Goal: Navigation & Orientation: Find specific page/section

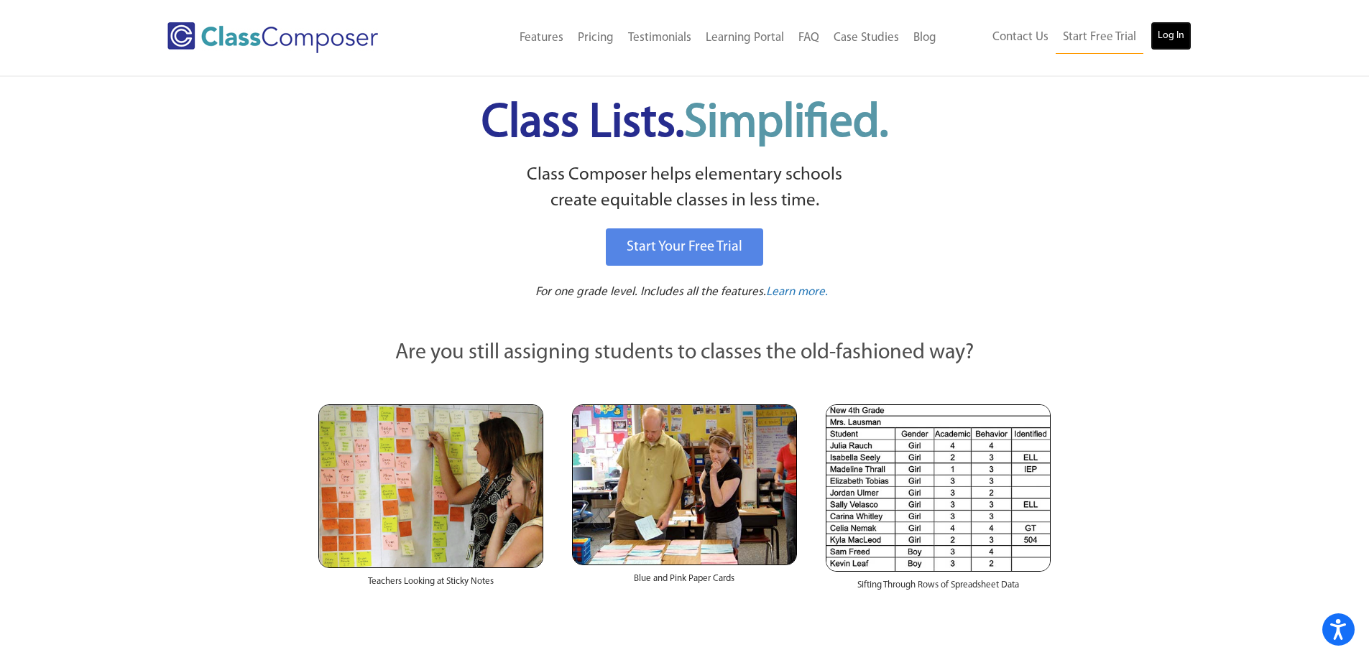
click at [1165, 34] on link "Log In" at bounding box center [1170, 36] width 41 height 29
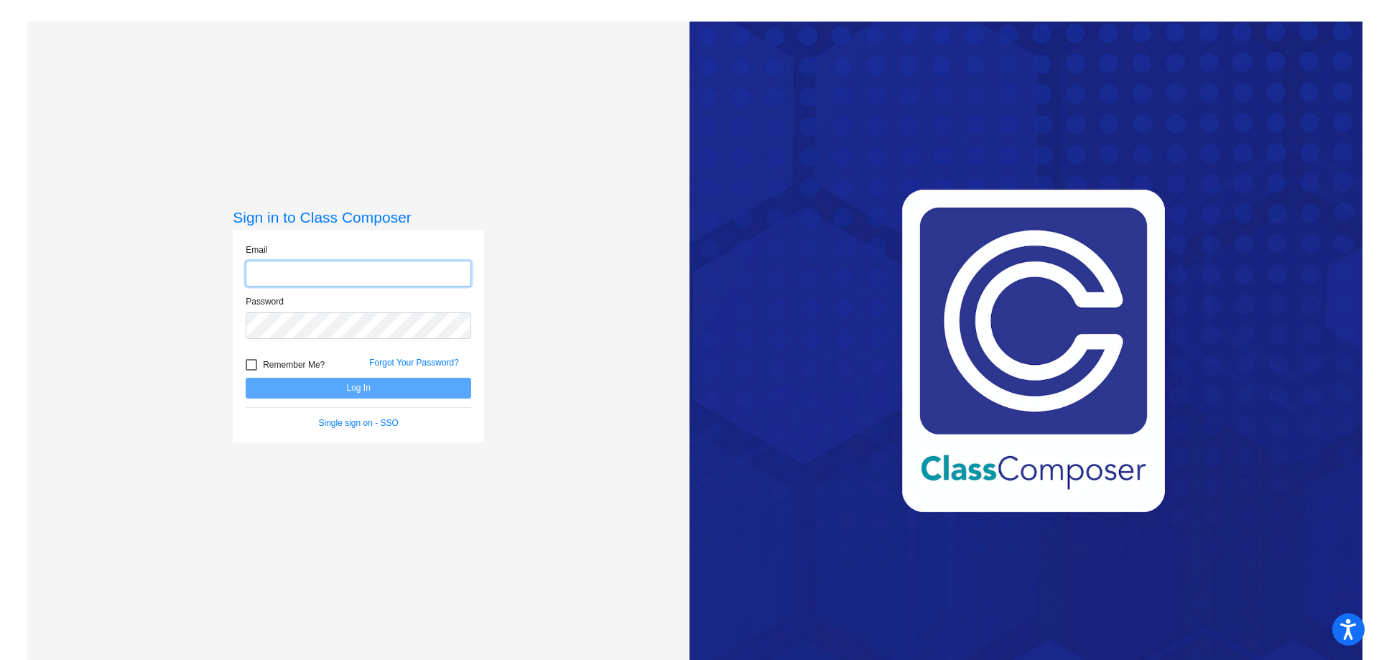
type input "brooke.fisher@lapeerschools.org"
click at [292, 387] on button "Log In" at bounding box center [359, 388] width 226 height 21
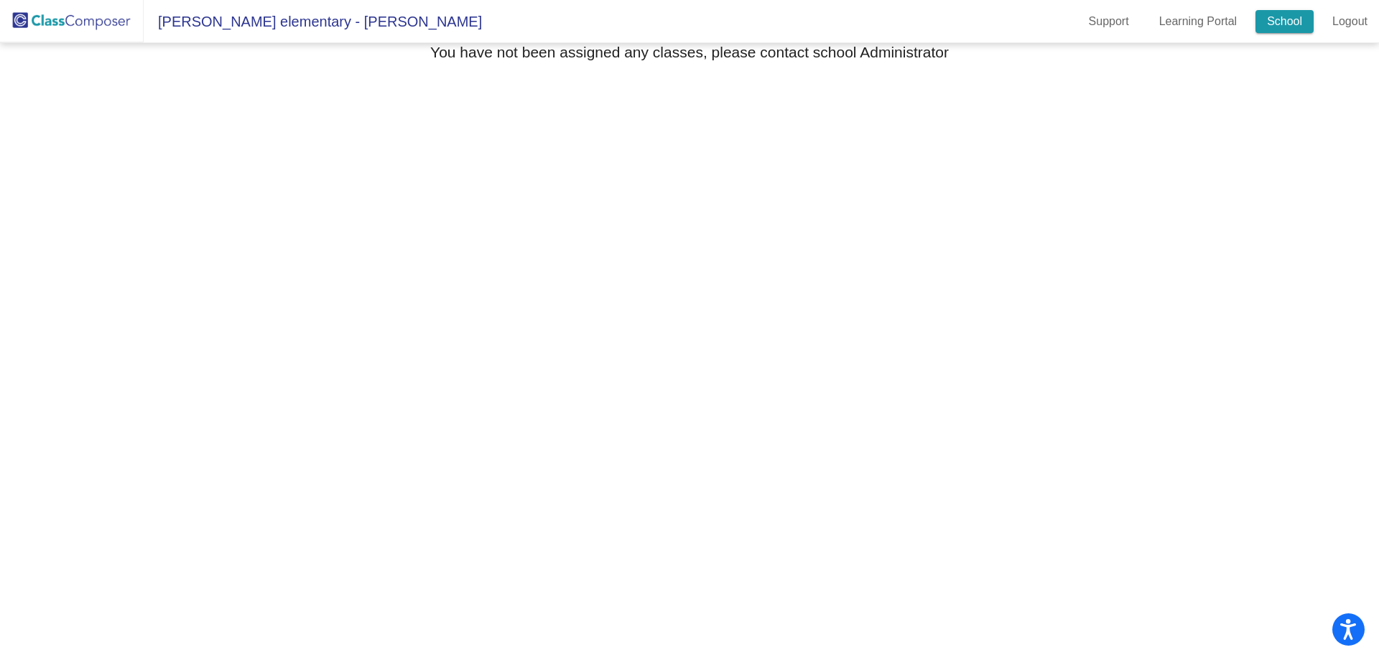
click at [1305, 23] on link "School" at bounding box center [1285, 21] width 58 height 23
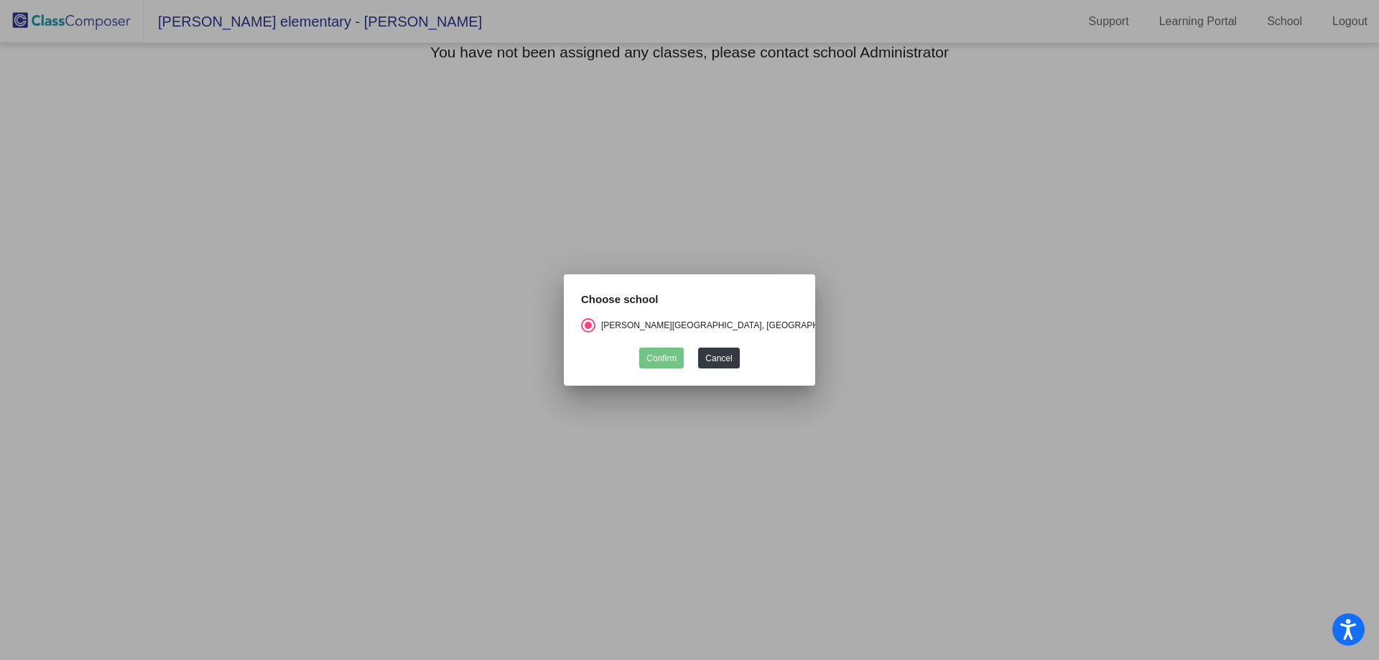
click at [208, 18] on div at bounding box center [689, 330] width 1379 height 660
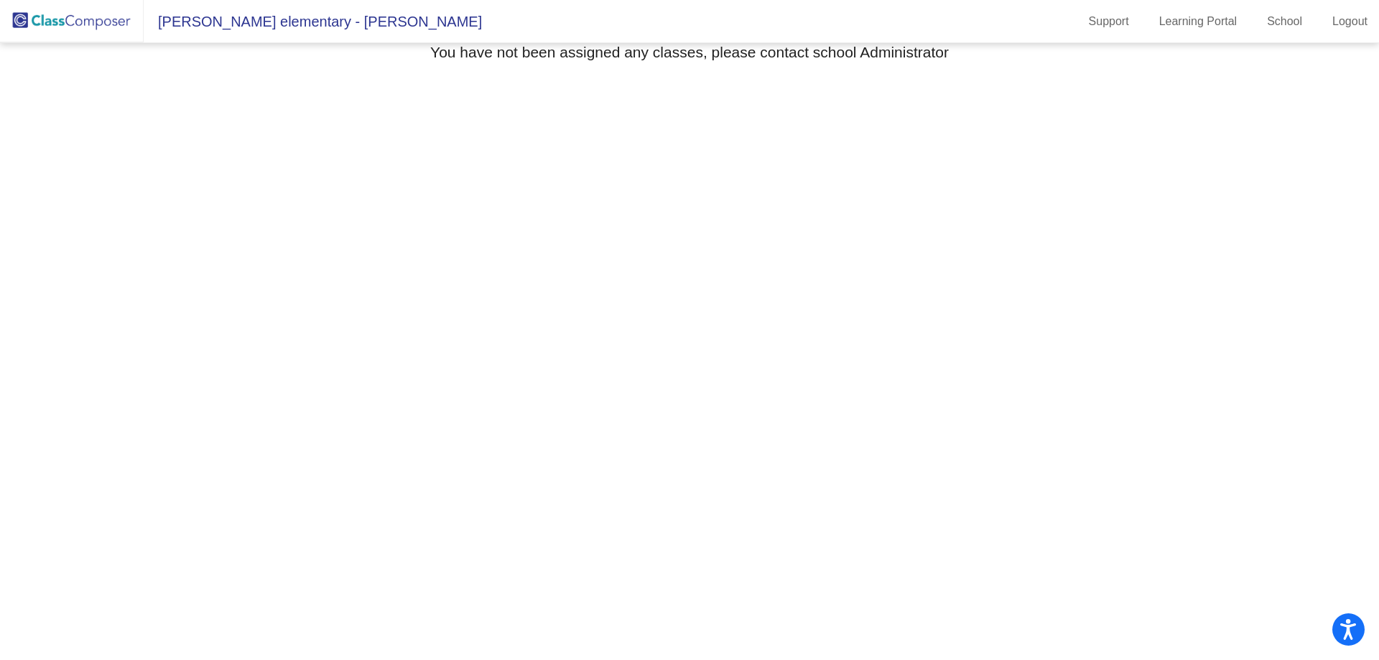
click at [252, 19] on span "Elva Lynch elementary - Brooke" at bounding box center [313, 21] width 338 height 23
drag, startPoint x: 70, startPoint y: 32, endPoint x: 91, endPoint y: 34, distance: 20.2
click at [70, 32] on img at bounding box center [72, 21] width 144 height 42
click at [1197, 22] on link "Learning Portal" at bounding box center [1198, 21] width 101 height 23
